Goal: Information Seeking & Learning: Learn about a topic

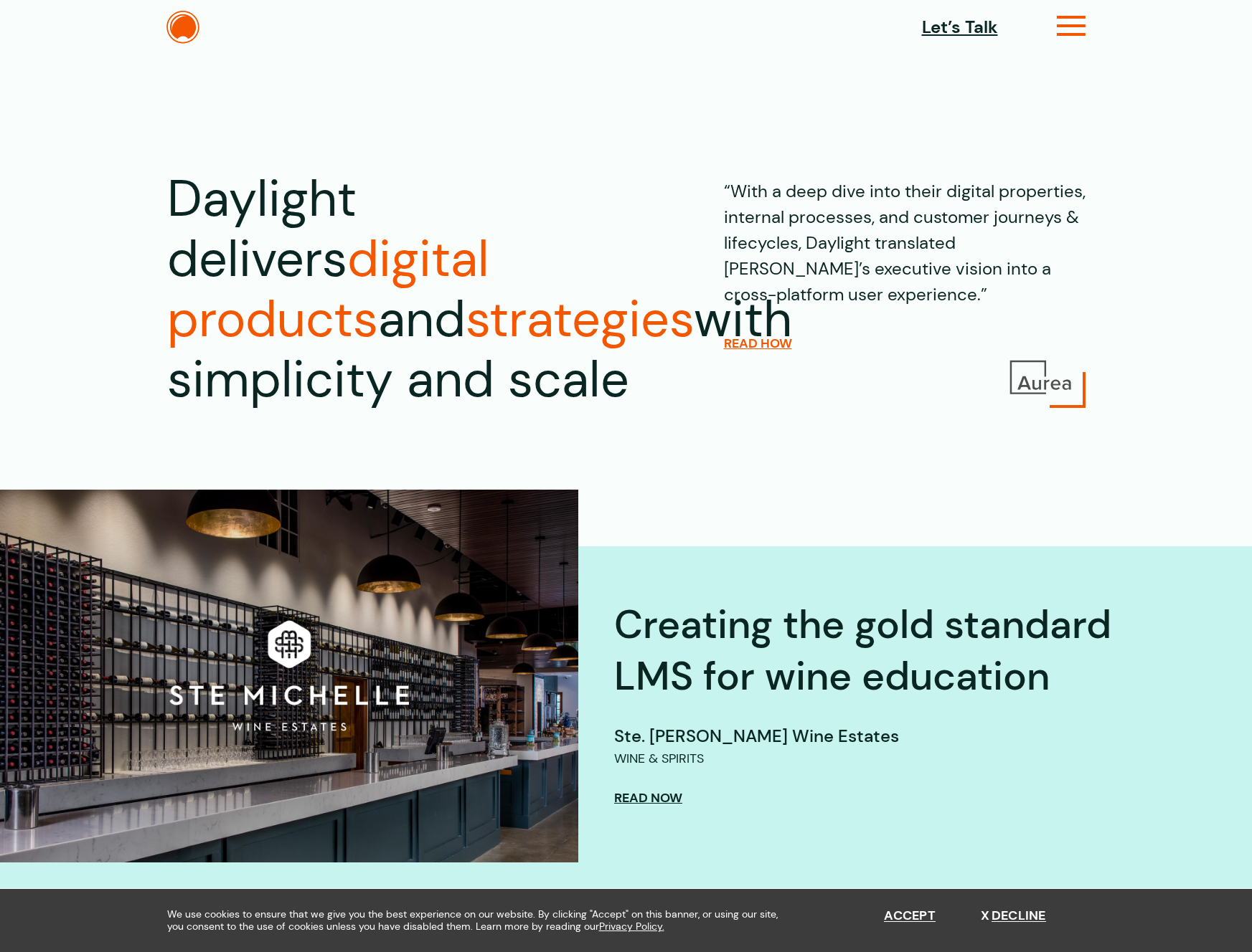
click at [1069, 31] on icon at bounding box center [1071, 31] width 30 height 15
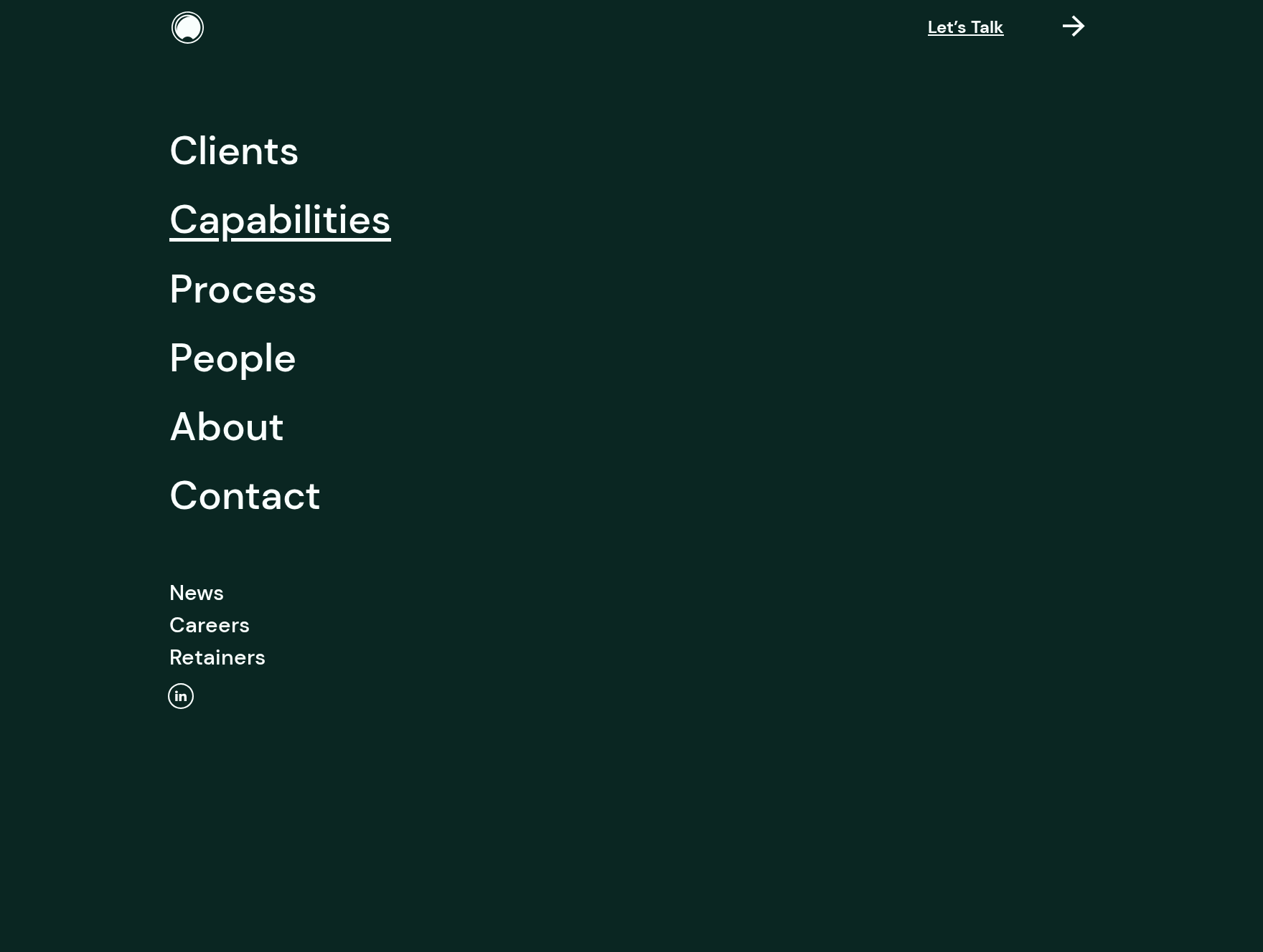
click at [292, 212] on link "Capabilities" at bounding box center [280, 219] width 221 height 69
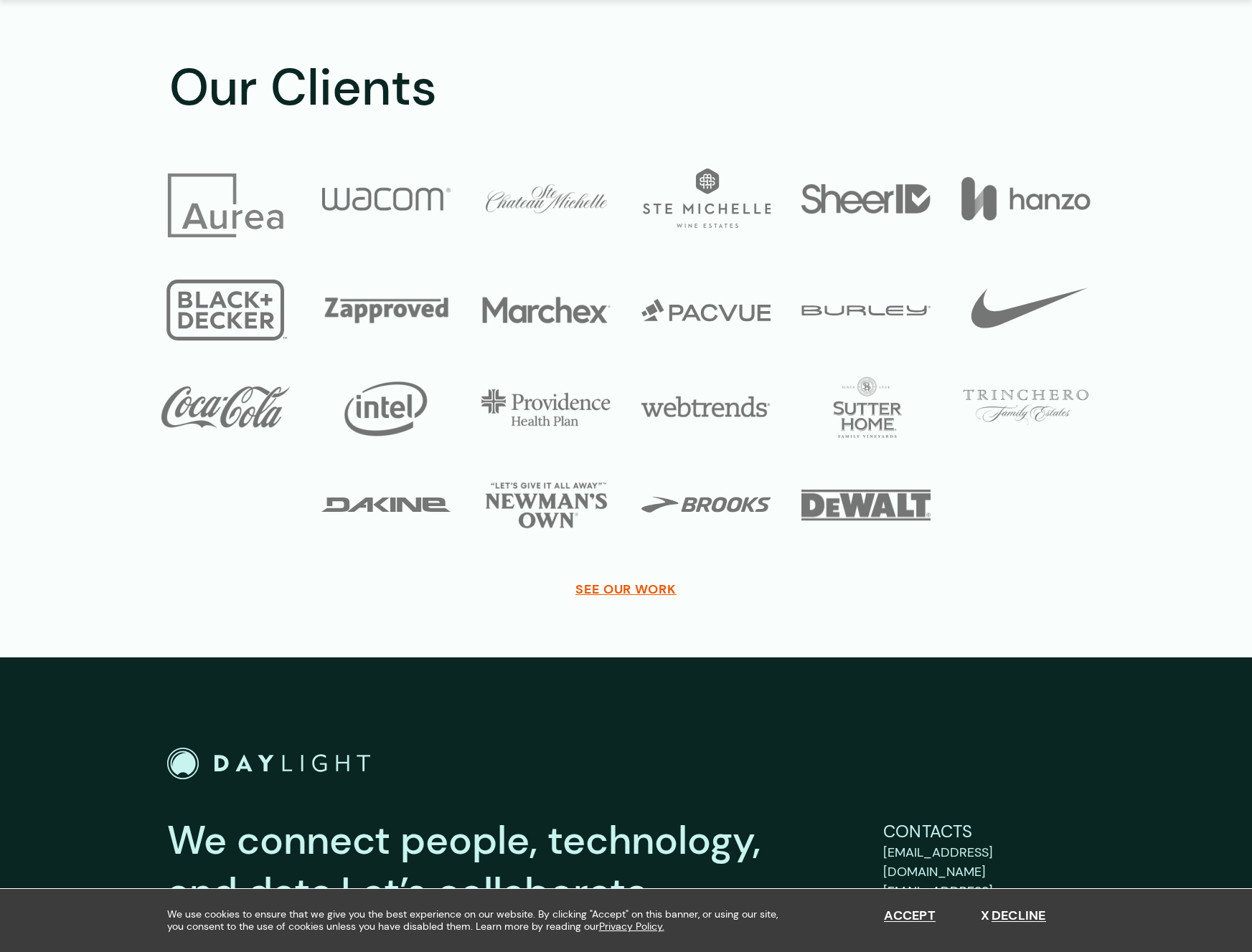
scroll to position [4946, 0]
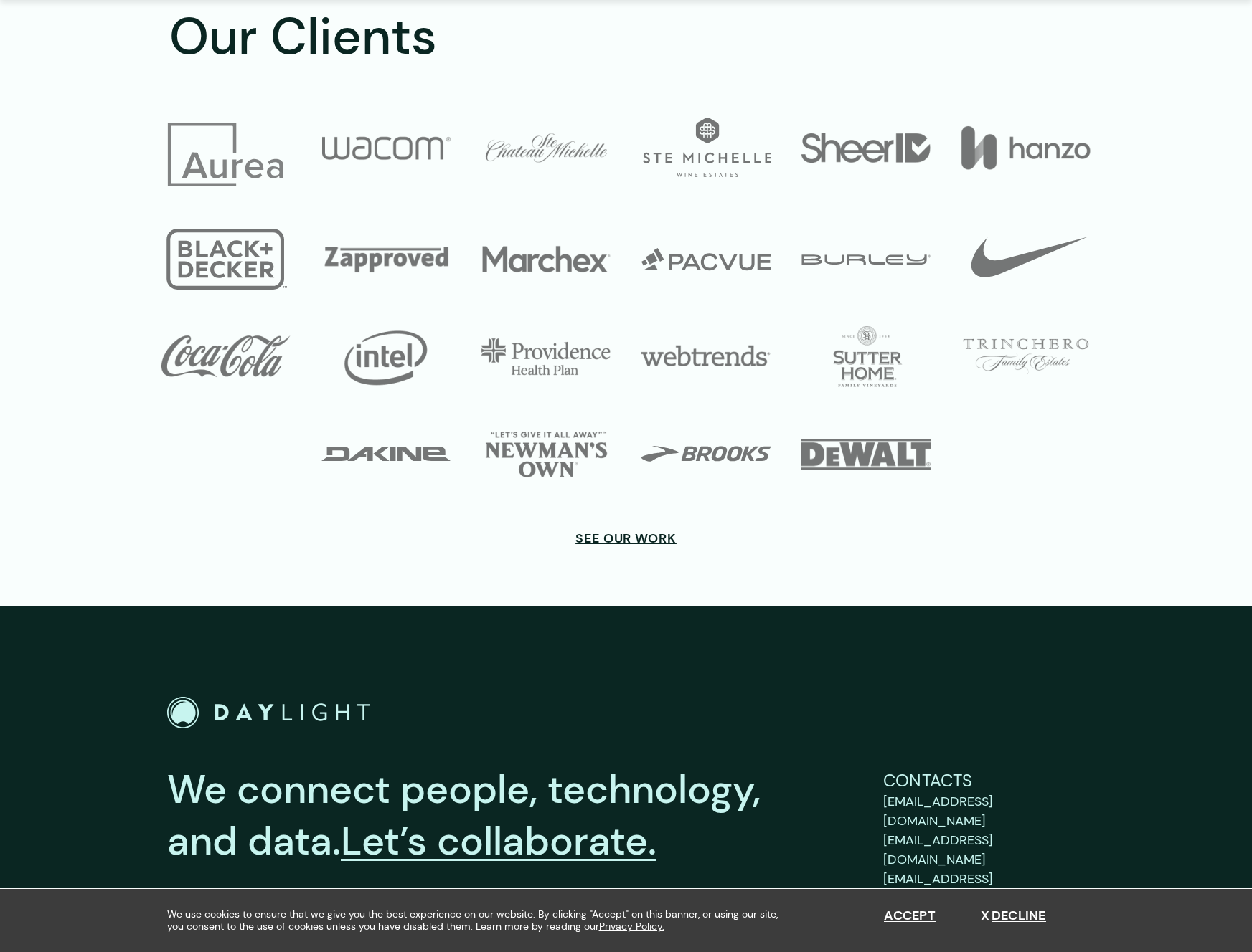
click at [634, 531] on span "SEE OUR WORK" at bounding box center [626, 538] width 101 height 16
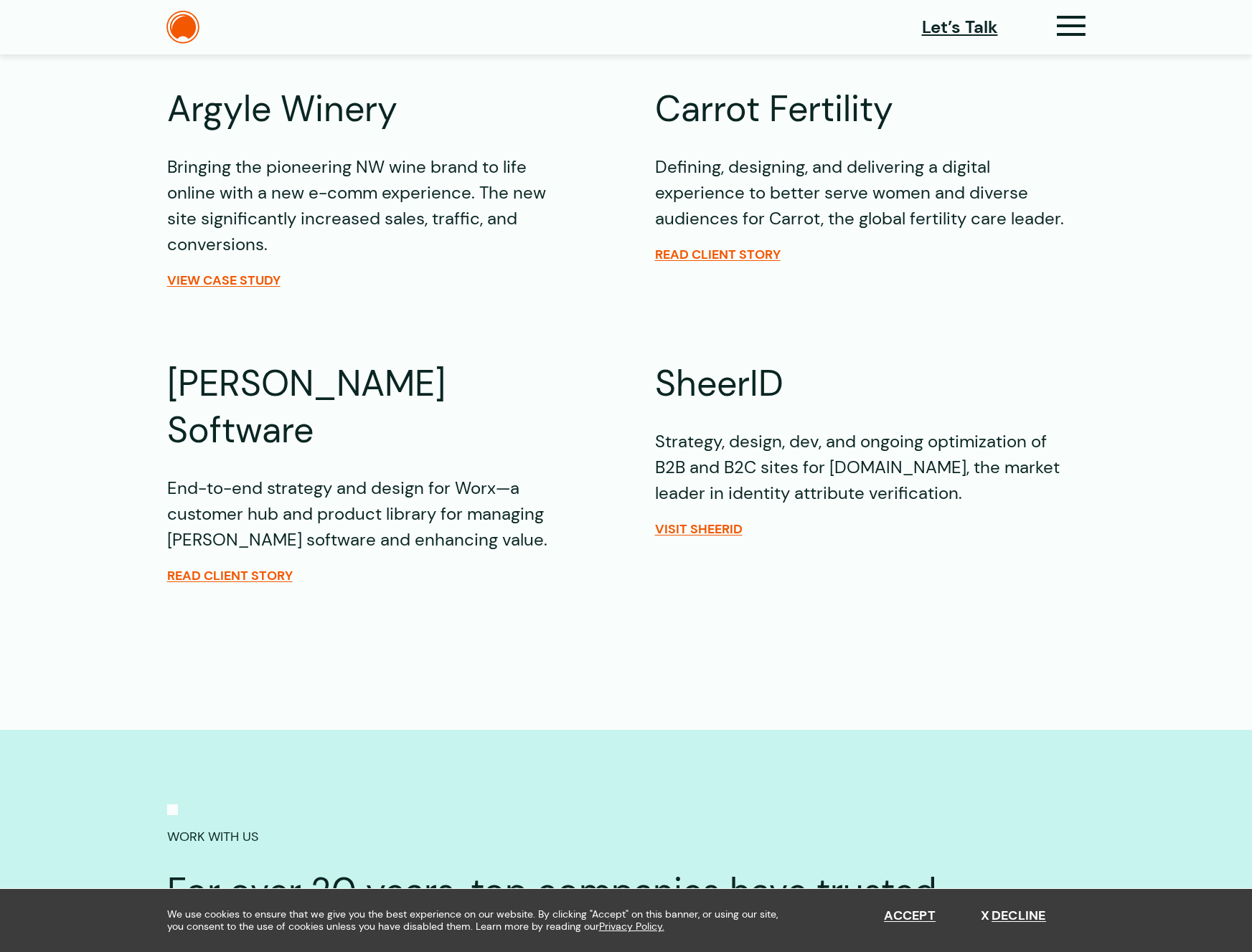
scroll to position [708, 0]
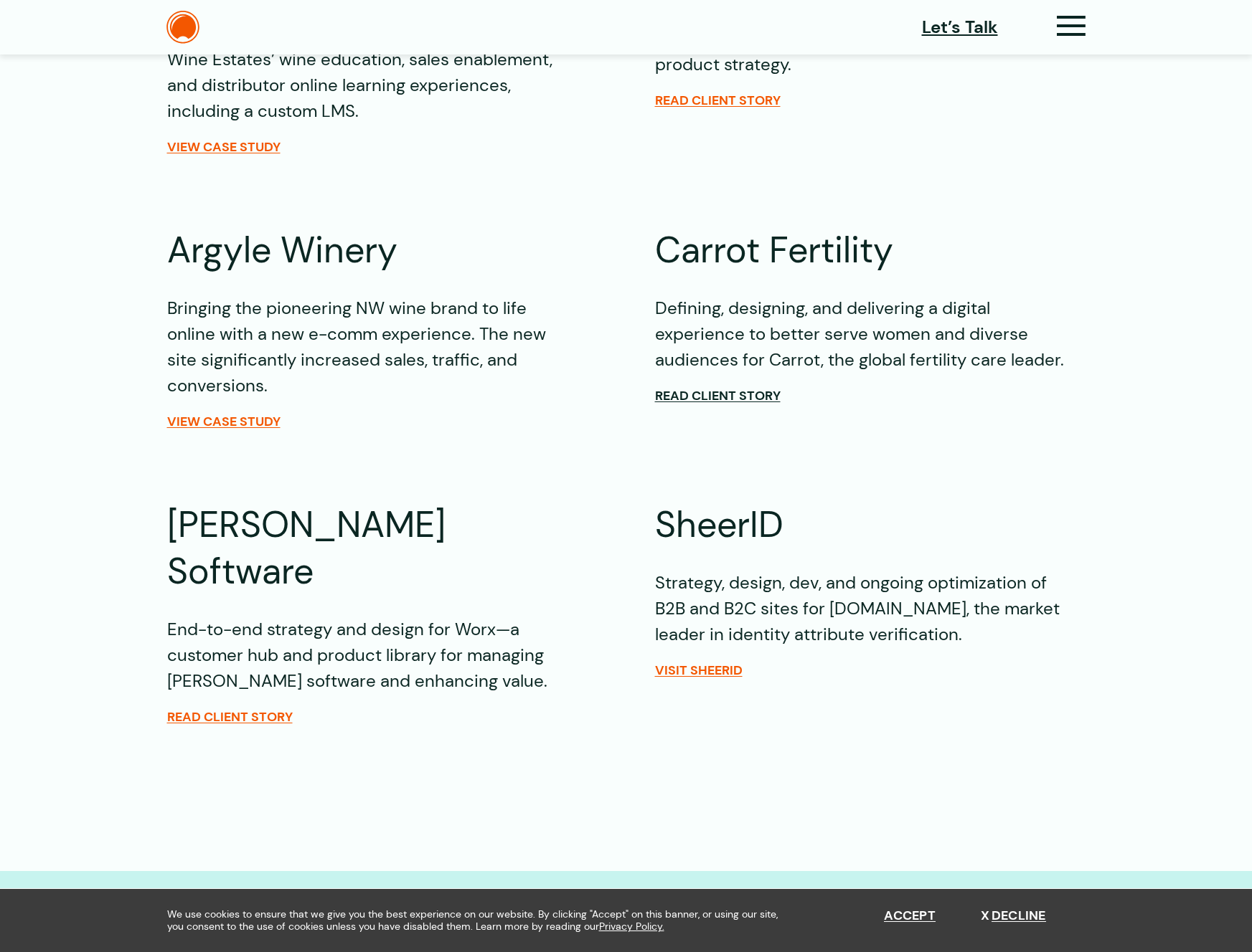
click at [766, 388] on span "Read Client Story" at bounding box center [717, 395] width 125 height 16
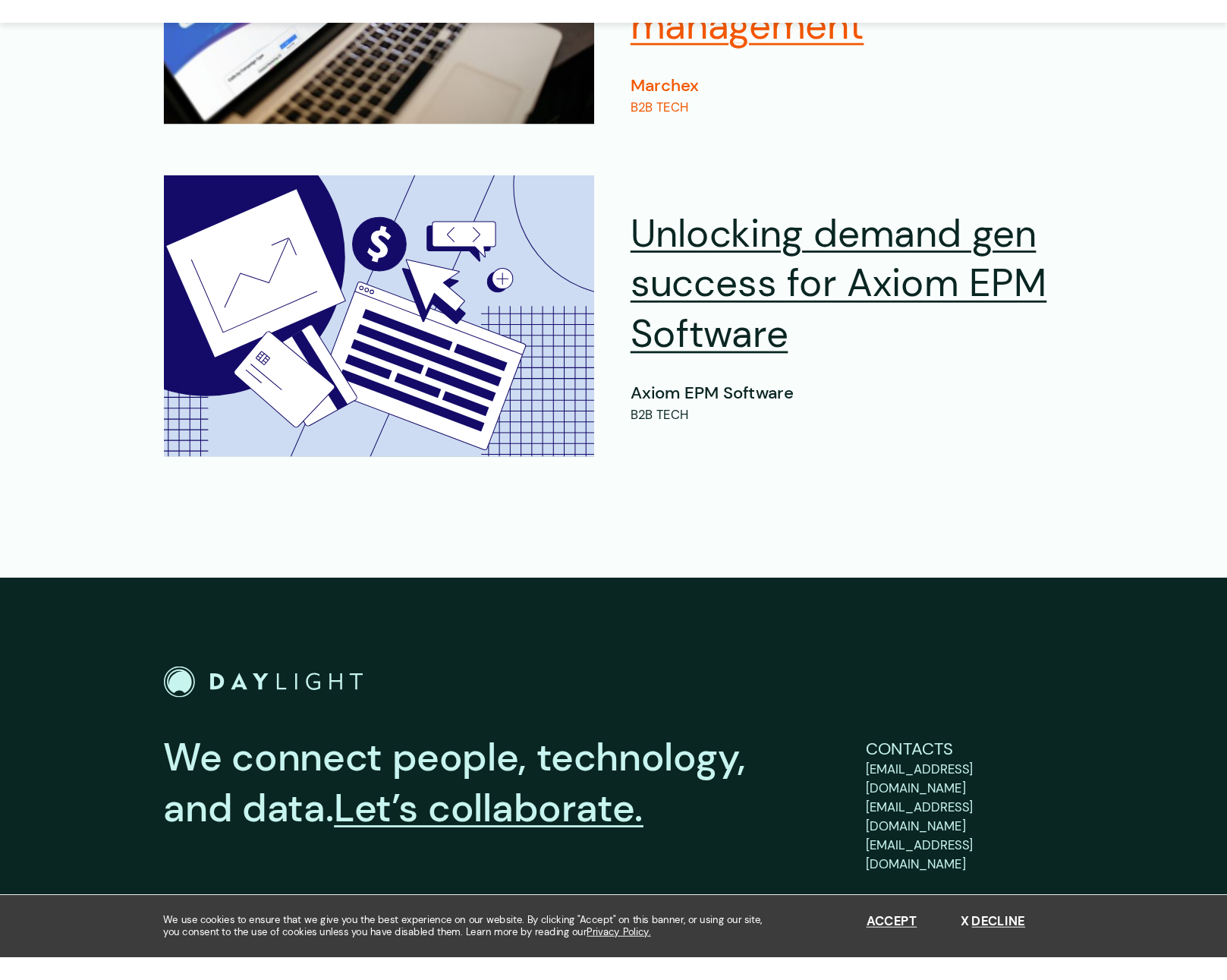
scroll to position [5097, 0]
